Goal: Information Seeking & Learning: Learn about a topic

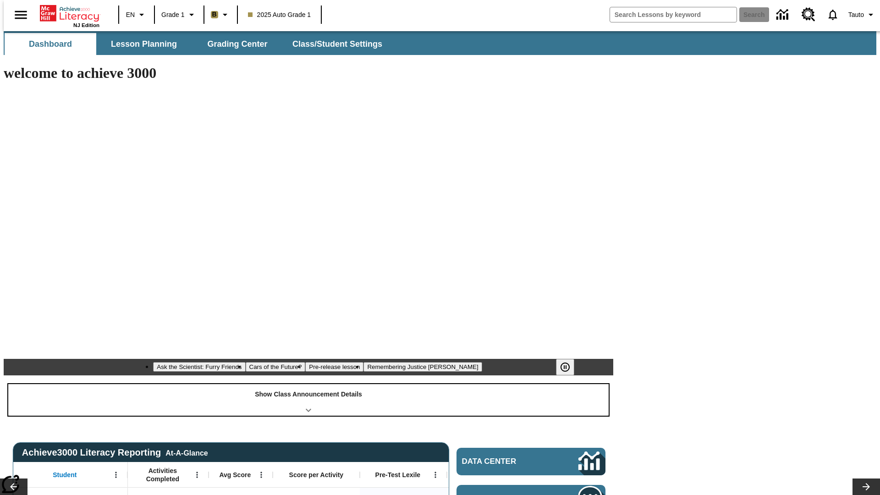
click at [309, 384] on div "Show Class Announcement Details" at bounding box center [308, 400] width 601 height 32
